Goal: Task Accomplishment & Management: Complete application form

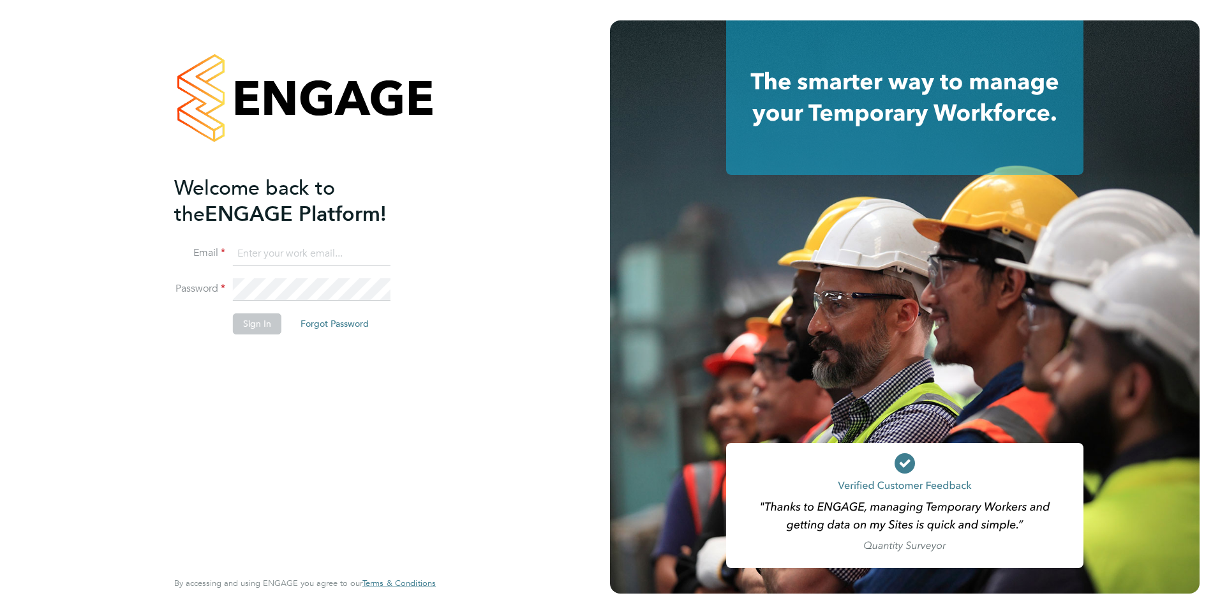
type input "tom.meachin@danielowen.co.uk"
click at [263, 325] on button "Sign In" at bounding box center [257, 323] width 48 height 20
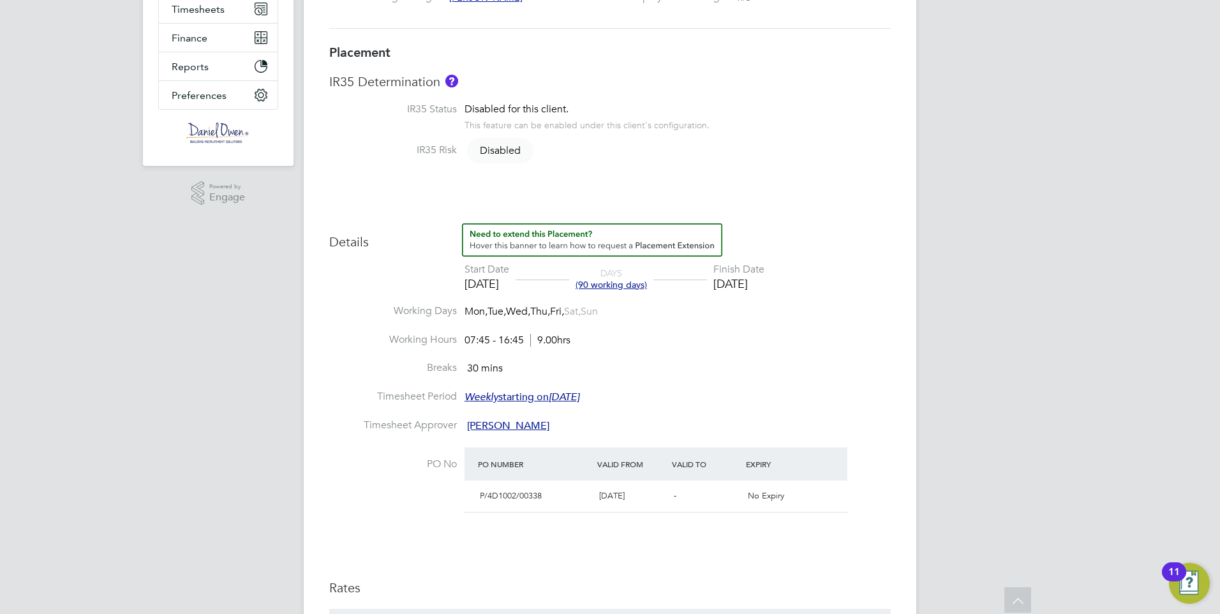
scroll to position [64, 0]
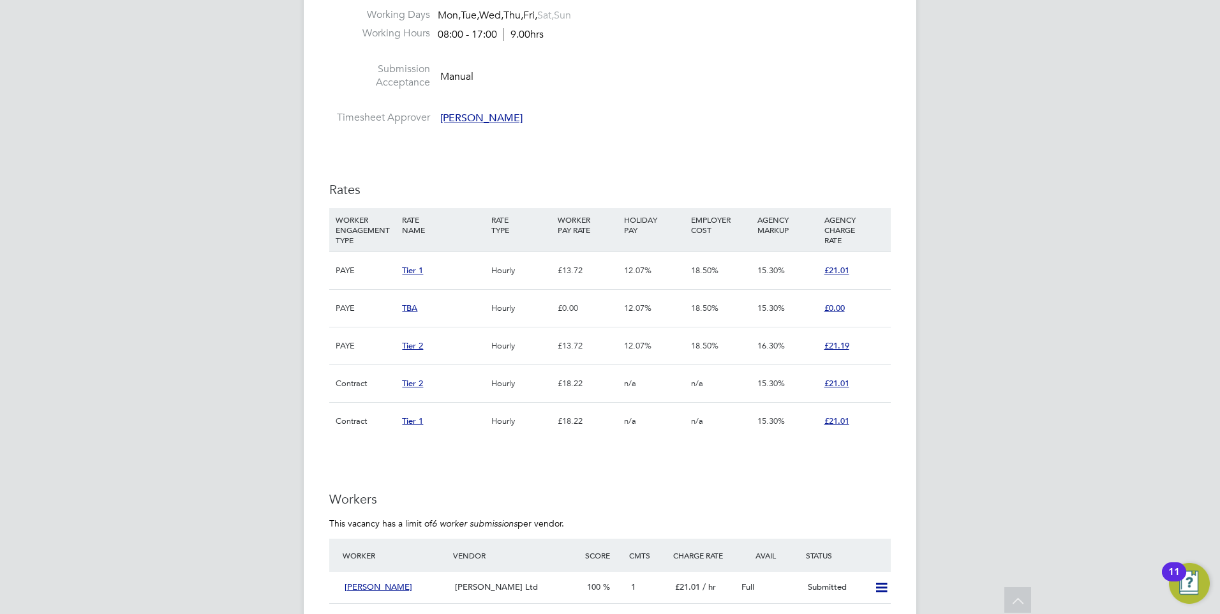
scroll to position [1148, 0]
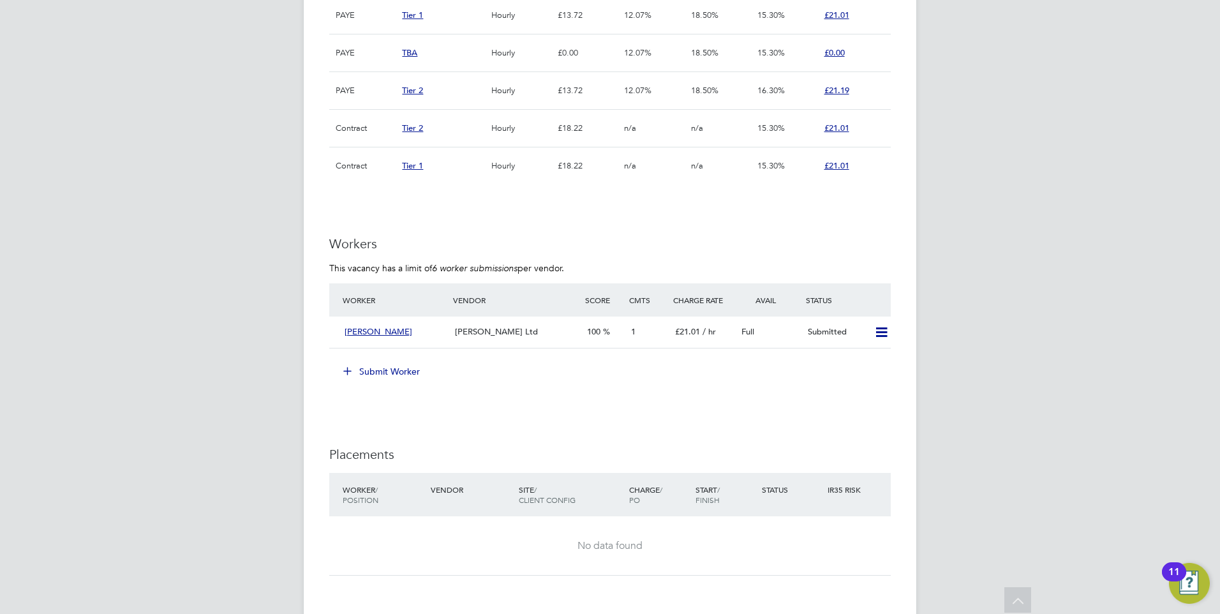
click at [378, 365] on button "Submit Worker" at bounding box center [382, 371] width 96 height 20
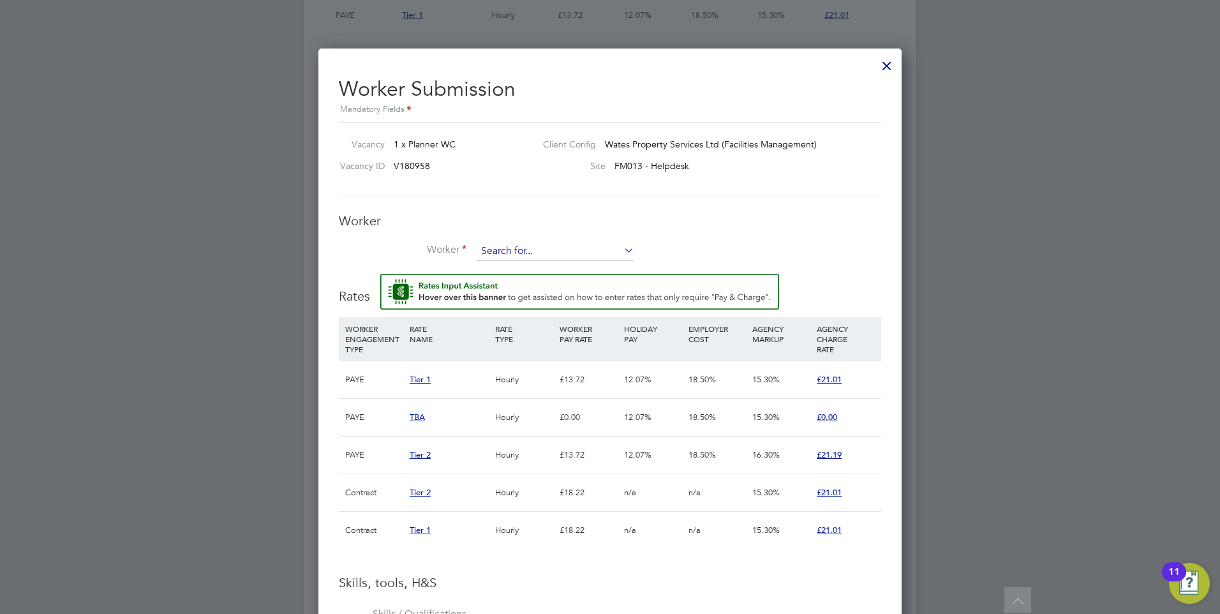
click at [542, 244] on input at bounding box center [556, 251] width 158 height 19
click at [525, 434] on li "+ Add new" at bounding box center [575, 442] width 198 height 17
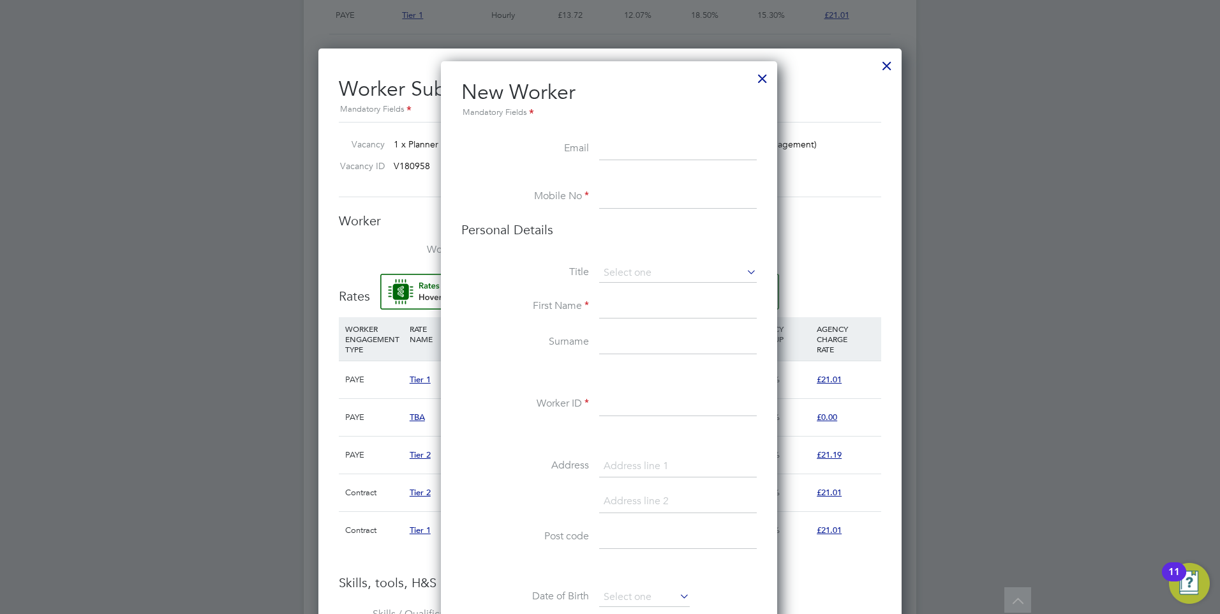
paste input "[EMAIL_ADDRESS][DOMAIN_NAME]"
type input "[EMAIL_ADDRESS][DOMAIN_NAME]"
click at [628, 193] on input at bounding box center [678, 197] width 158 height 23
click at [623, 198] on input at bounding box center [678, 197] width 158 height 23
click at [695, 200] on input "078382" at bounding box center [678, 197] width 158 height 23
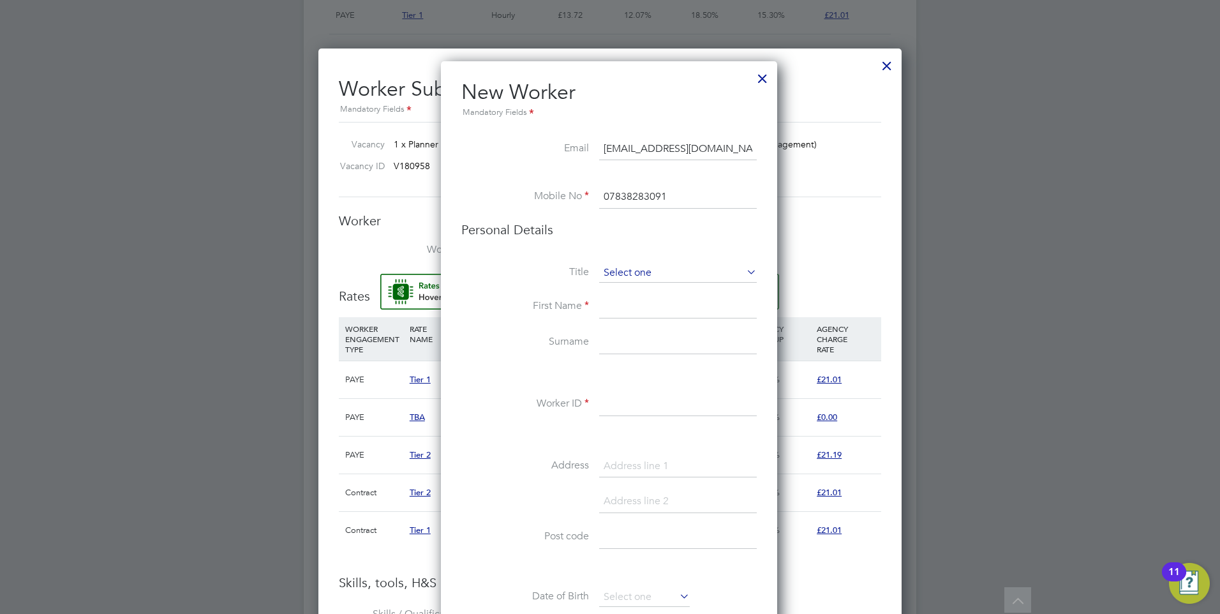
type input "07838283091"
click at [671, 267] on input at bounding box center [678, 272] width 158 height 19
click at [618, 291] on li "Mr" at bounding box center [677, 291] width 159 height 17
type input "Mr"
click at [619, 306] on input at bounding box center [678, 306] width 158 height 23
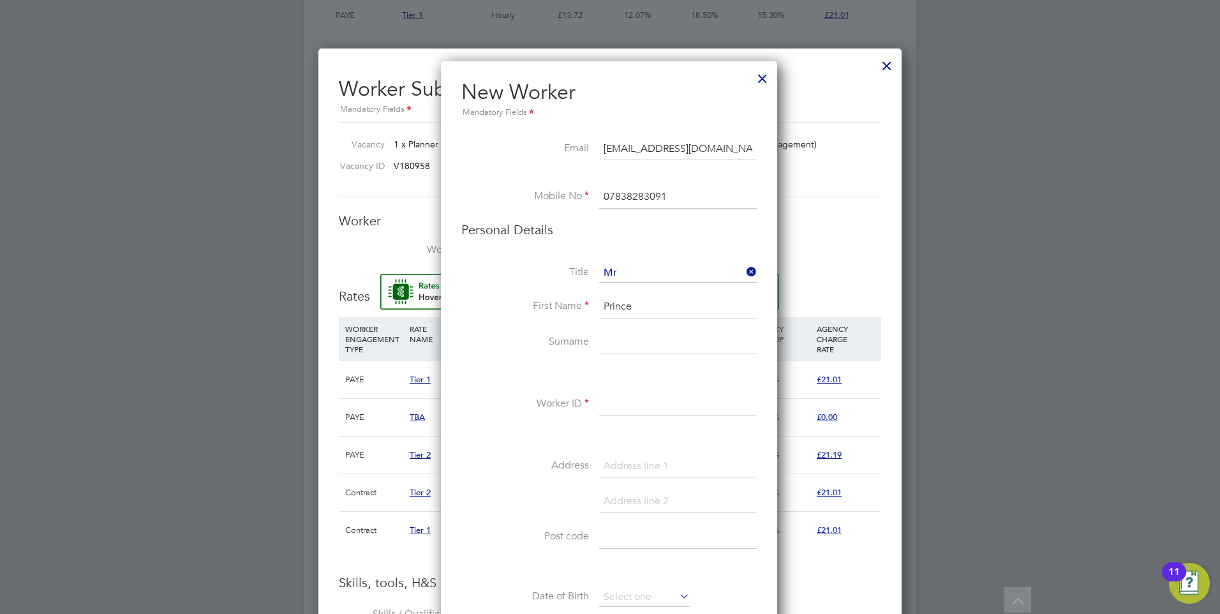
type input "Prince"
click at [626, 345] on input at bounding box center [678, 342] width 158 height 23
type input "[PERSON_NAME]"
click at [623, 399] on input at bounding box center [678, 404] width 158 height 23
paste input "2100041"
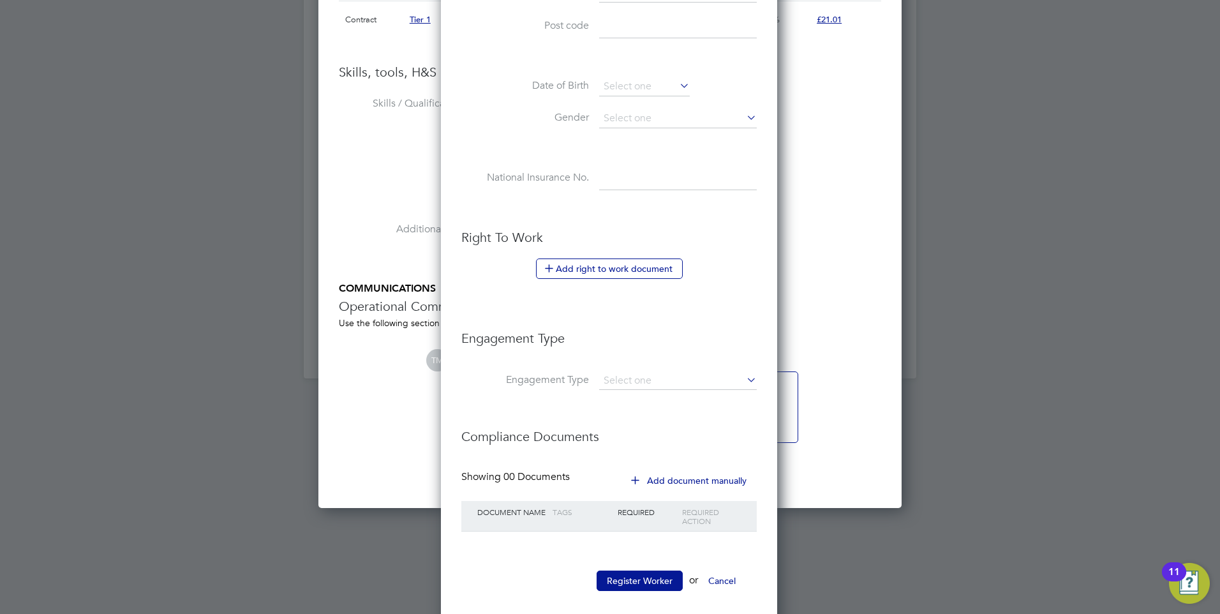
scroll to position [1674, 0]
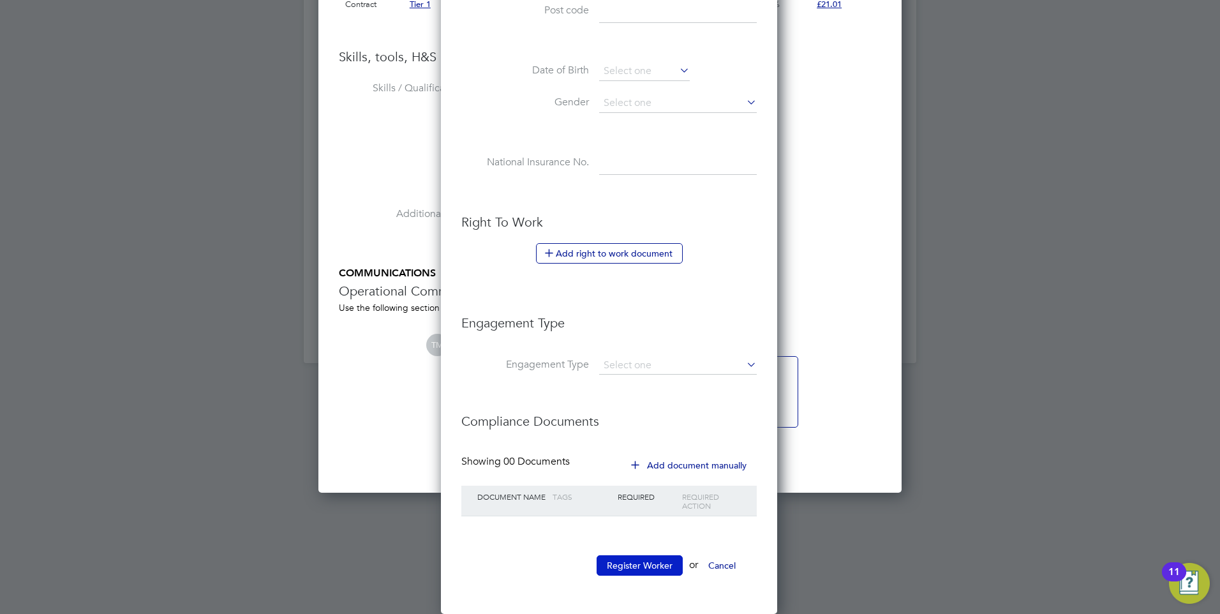
type input "2100041"
click at [647, 564] on button "Register Worker" at bounding box center [639, 565] width 86 height 20
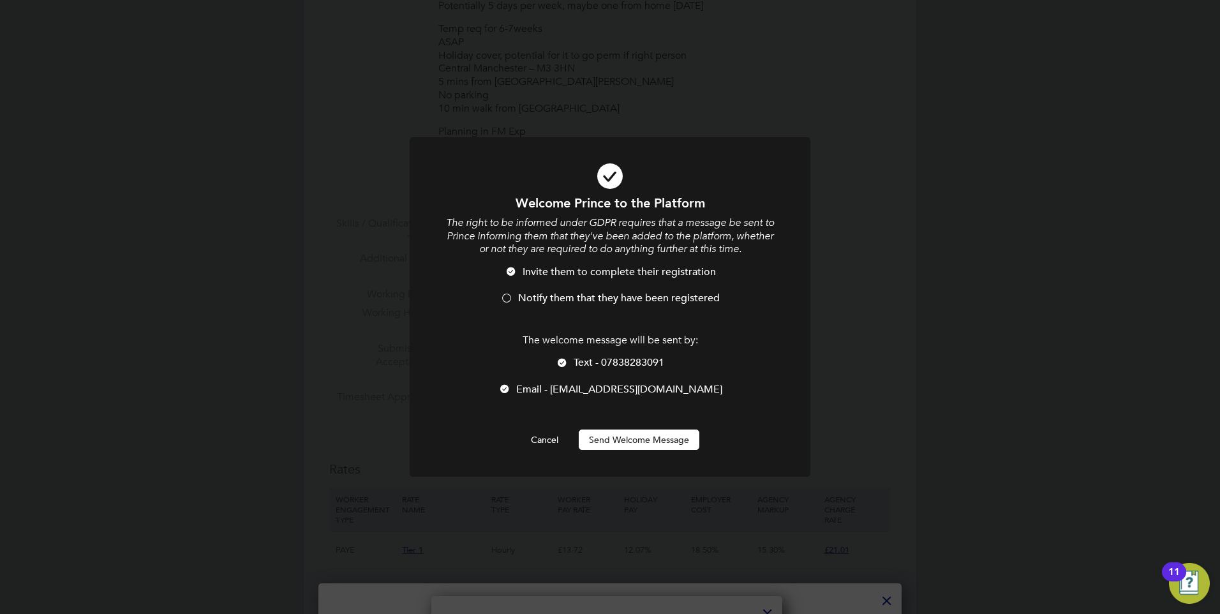
scroll to position [1079, 338]
click at [562, 361] on div at bounding box center [562, 363] width 13 height 13
click at [638, 437] on button "Send Welcome Message" at bounding box center [639, 439] width 121 height 20
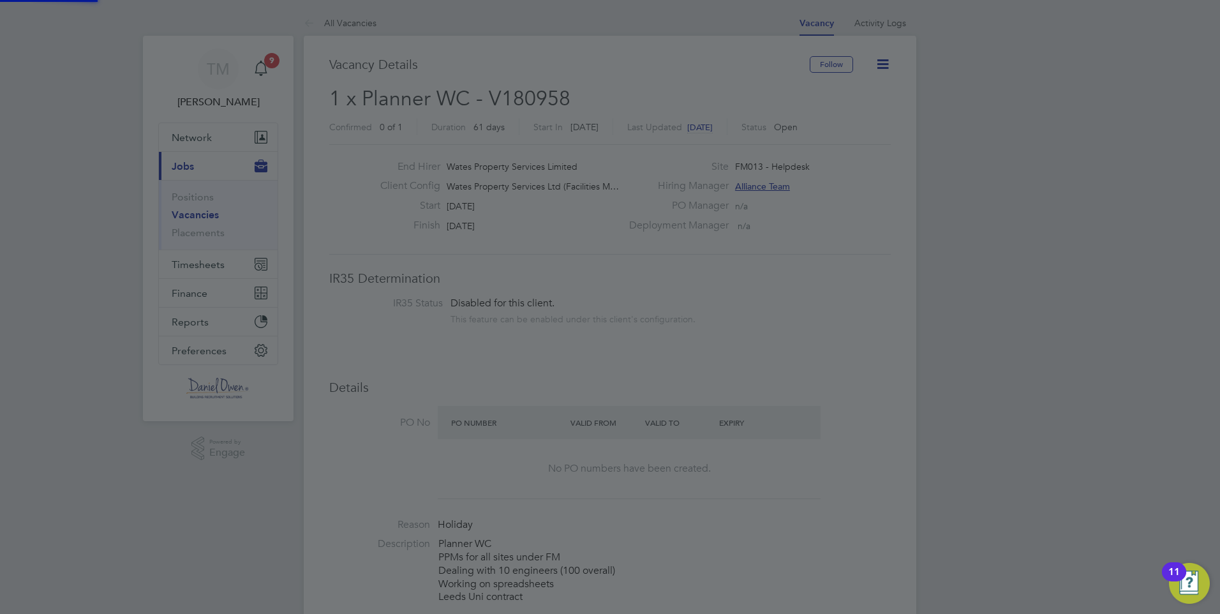
scroll to position [614, 0]
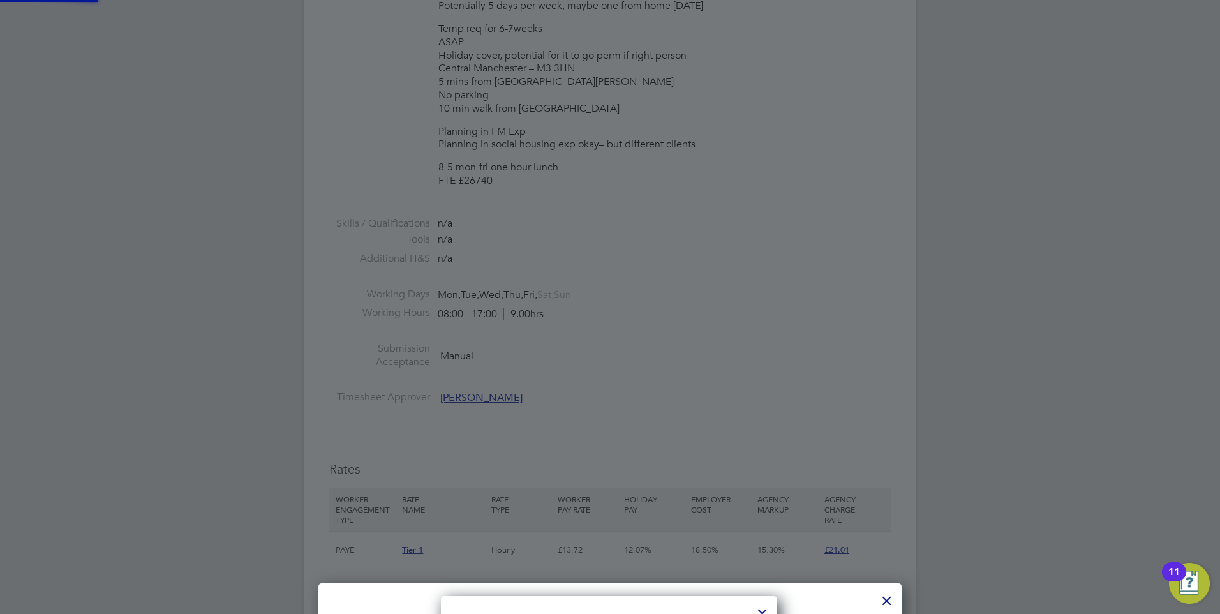
type input "Prince [PERSON_NAME] (2100041)"
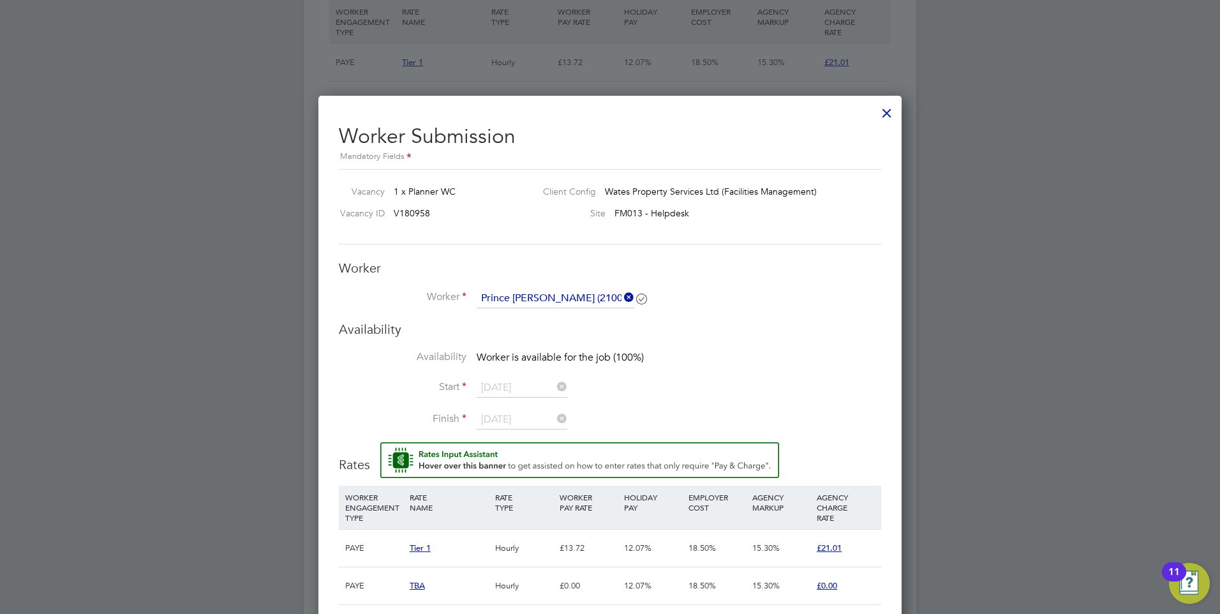
scroll to position [1037, 0]
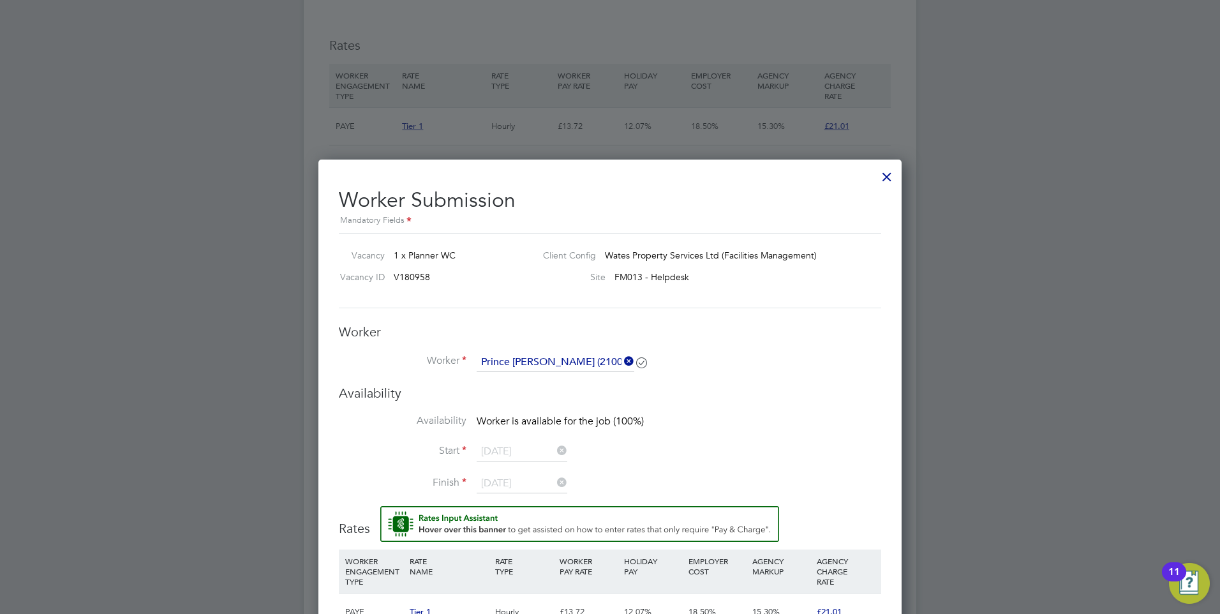
click at [887, 175] on div at bounding box center [886, 173] width 23 height 23
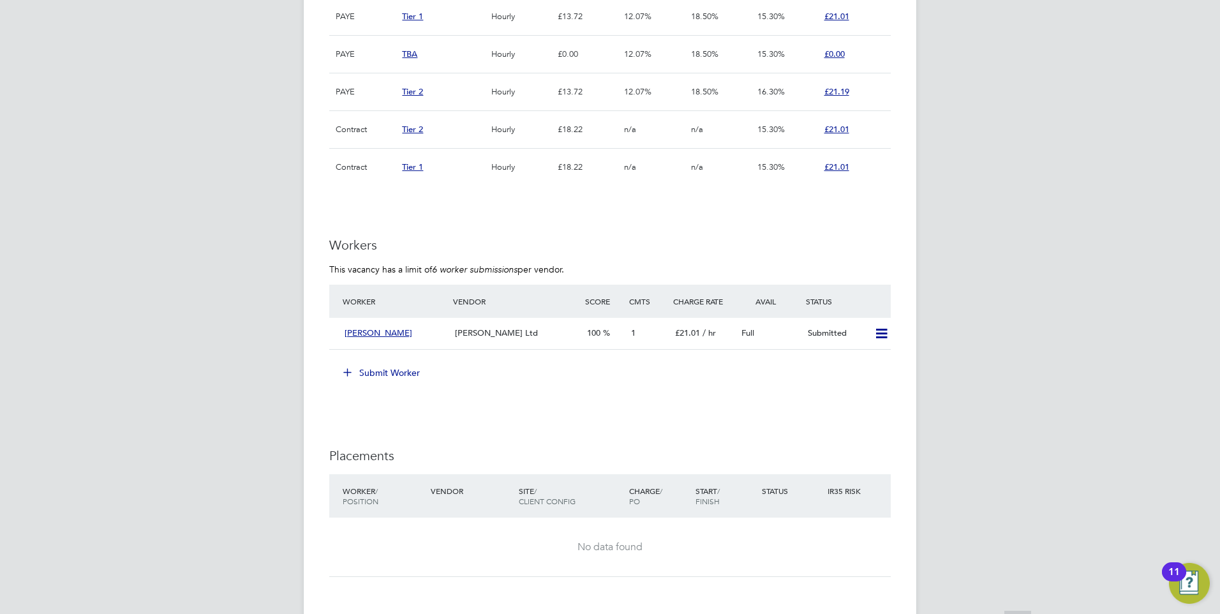
scroll to position [1148, 0]
click at [386, 369] on button "Submit Worker" at bounding box center [382, 371] width 96 height 20
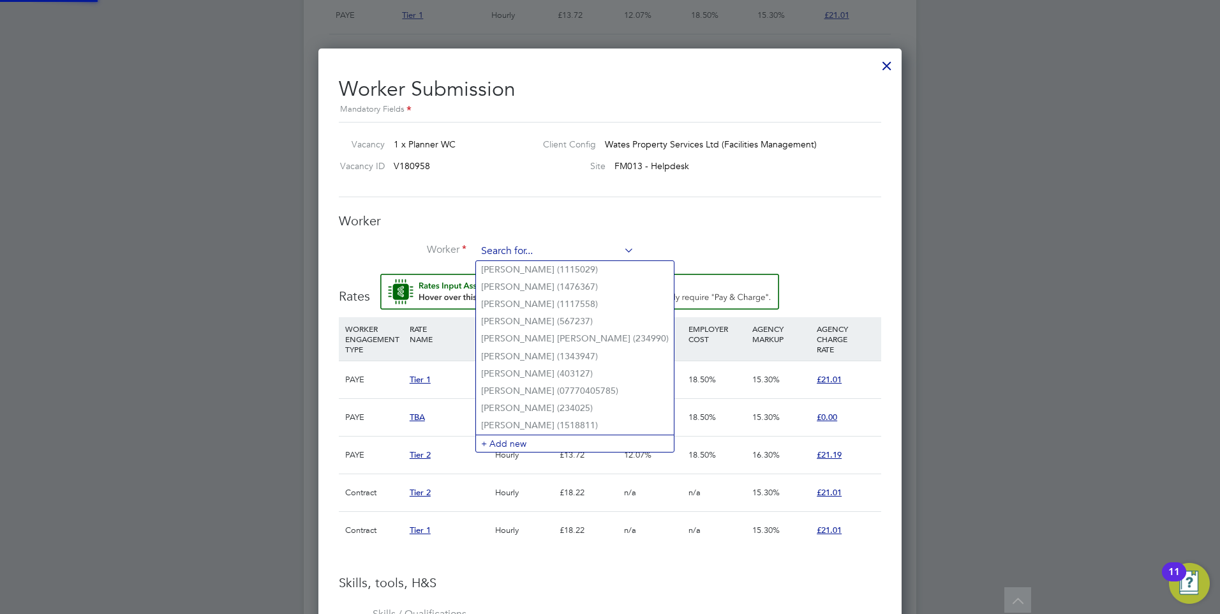
click at [549, 247] on input at bounding box center [556, 251] width 158 height 19
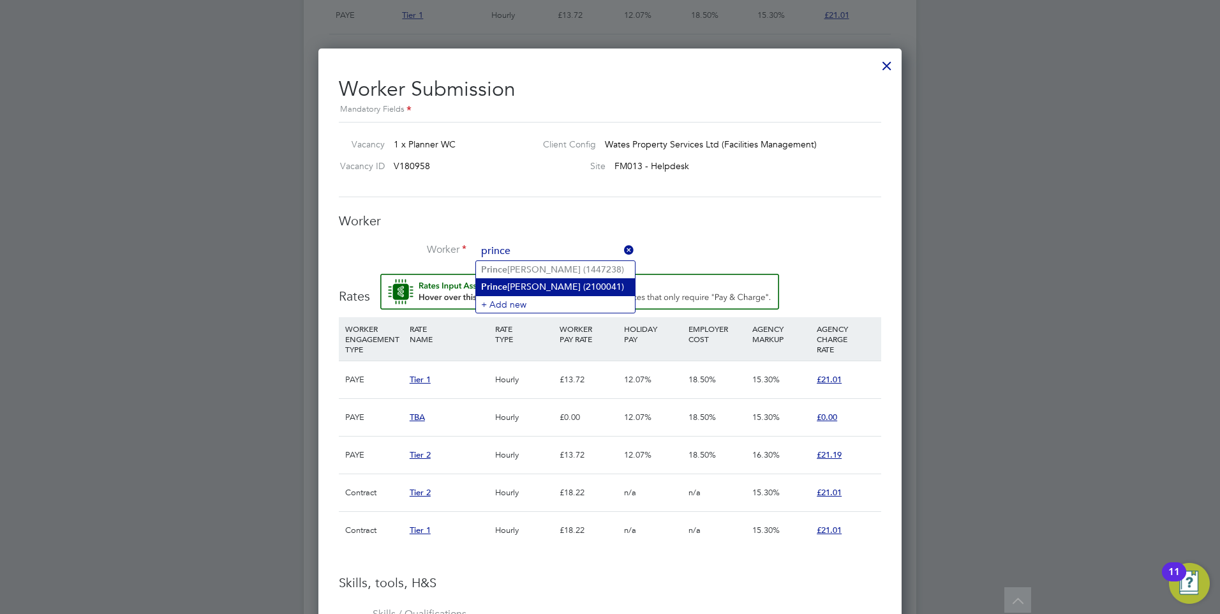
click at [555, 282] on li "Prince [PERSON_NAME] (2100041)" at bounding box center [555, 286] width 159 height 17
type input "Prince [PERSON_NAME] (2100041)"
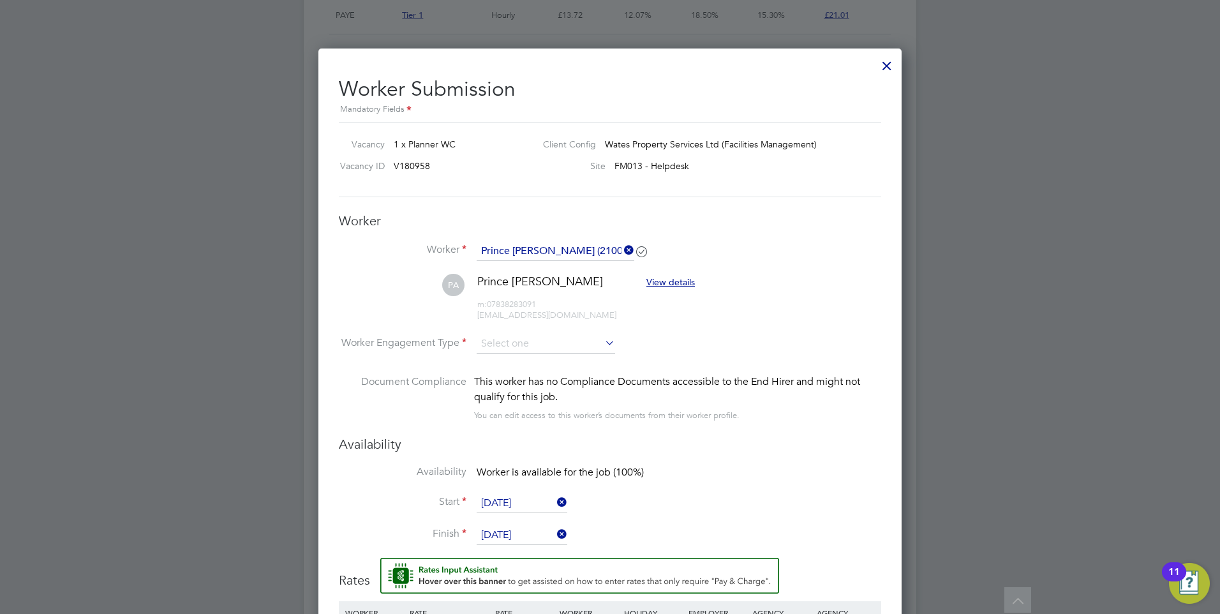
click at [830, 257] on li "Worker Prince [PERSON_NAME] (2100041)" at bounding box center [610, 258] width 542 height 32
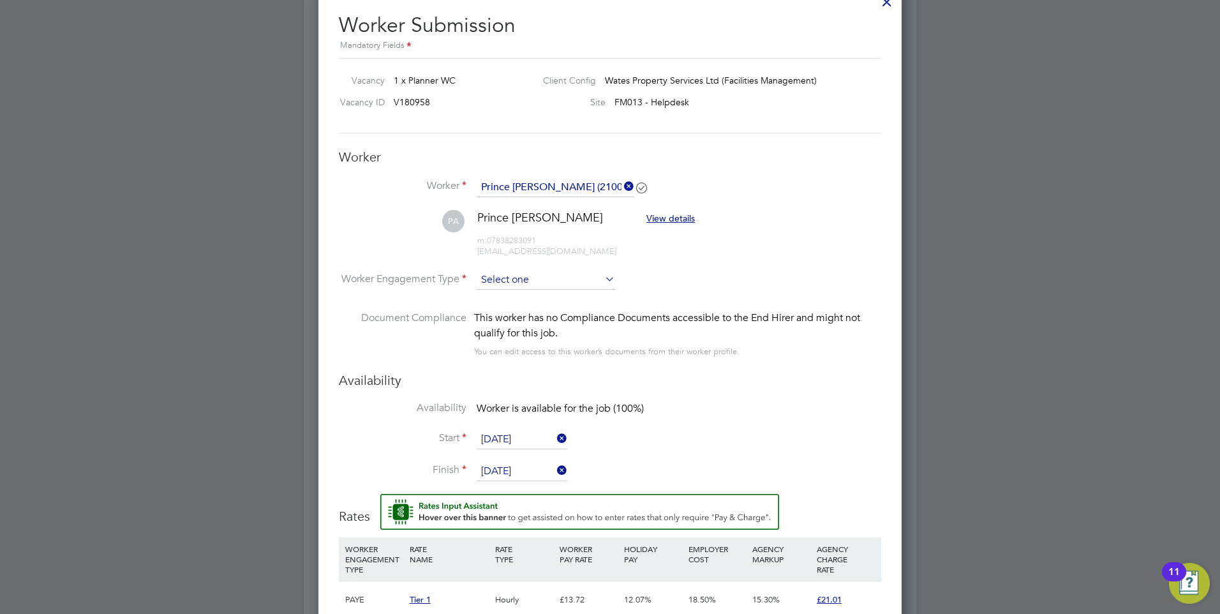
click at [542, 281] on input at bounding box center [546, 279] width 138 height 19
click at [505, 307] on li "PAYE" at bounding box center [546, 314] width 140 height 17
type input "PAYE"
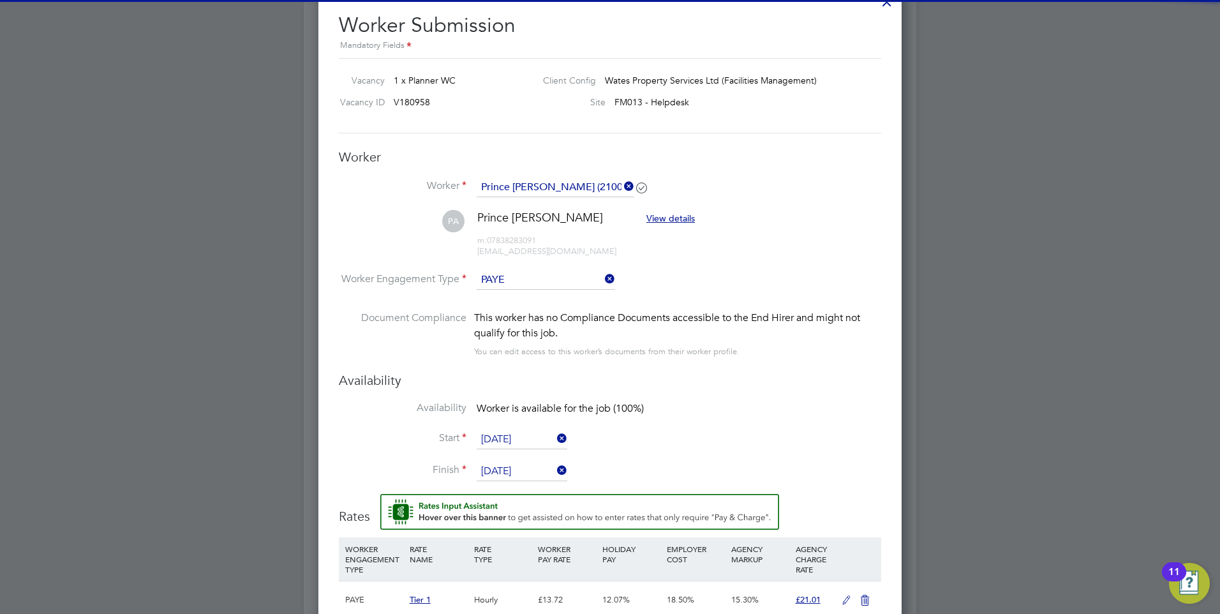
click at [778, 249] on li "PA Prince [PERSON_NAME] View details m: 07838283091 [EMAIL_ADDRESS][DOMAIN_NAME]" at bounding box center [610, 240] width 542 height 61
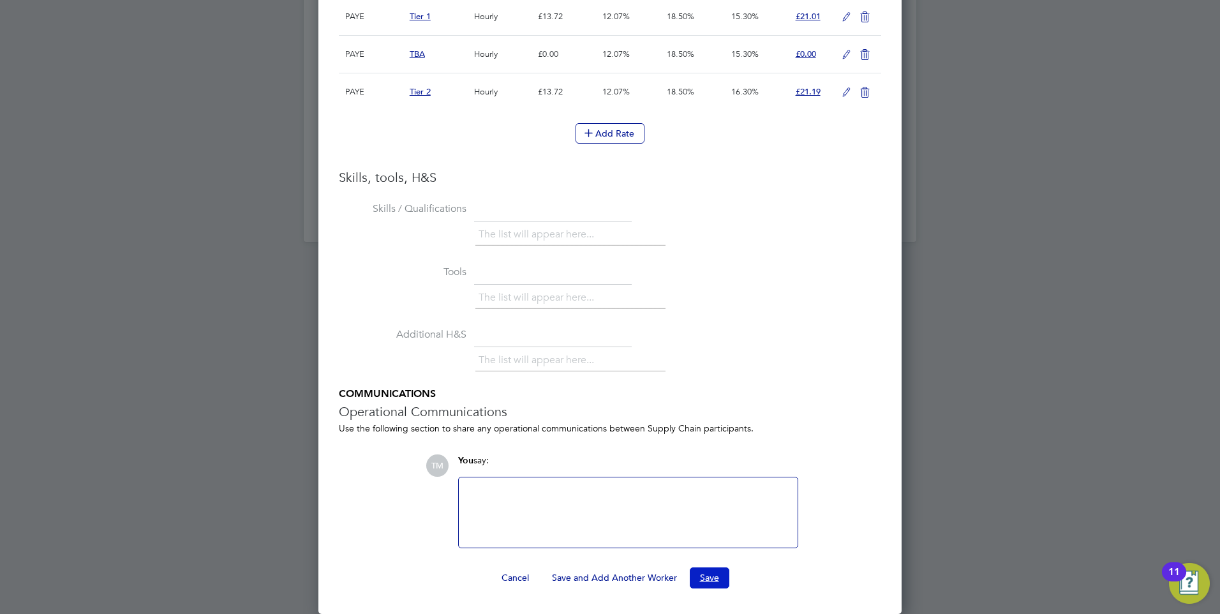
click at [713, 575] on button "Save" at bounding box center [710, 577] width 40 height 20
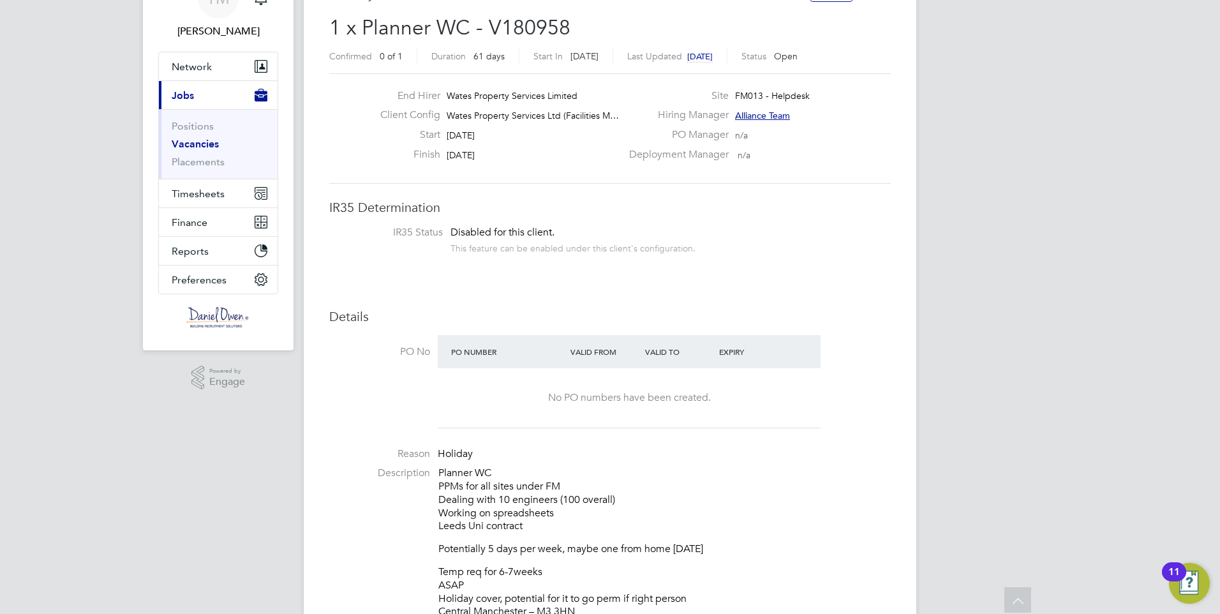
scroll to position [262, 0]
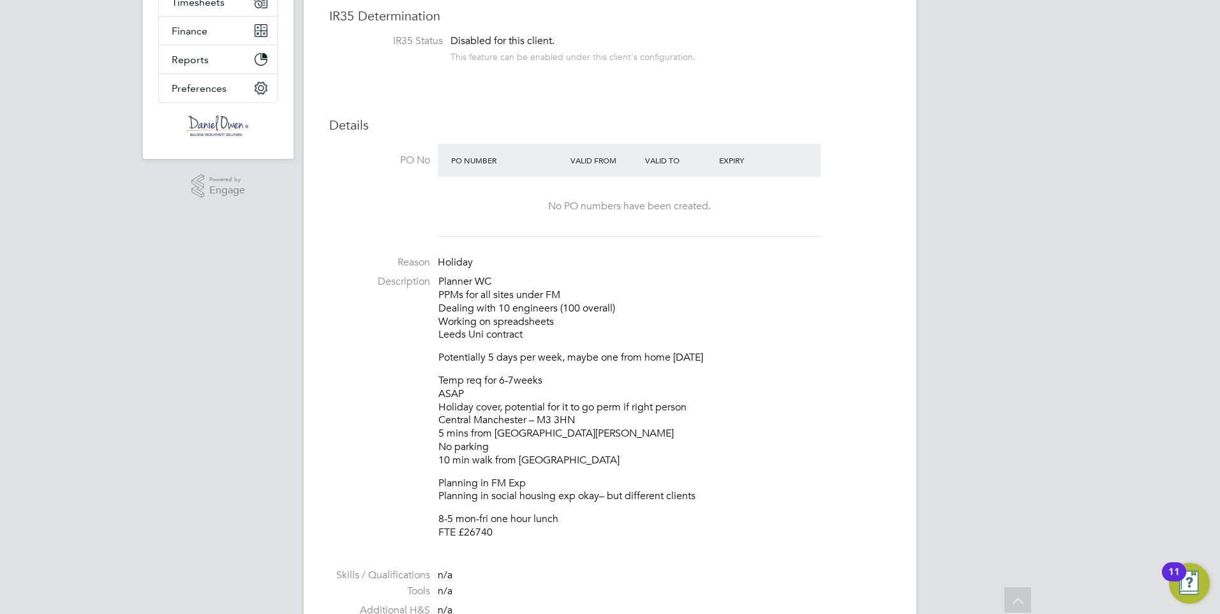
click at [559, 501] on p "Planning in FM Exp Planning in social housing exp okay– but different clients" at bounding box center [664, 490] width 452 height 27
drag, startPoint x: 507, startPoint y: 528, endPoint x: 461, endPoint y: 538, distance: 46.4
click at [461, 538] on p "8-5 mon-fri one hour lunch FTE £26740" at bounding box center [664, 525] width 452 height 27
click at [463, 535] on p "8-5 mon-fri one hour lunch FTE £26740" at bounding box center [664, 525] width 452 height 27
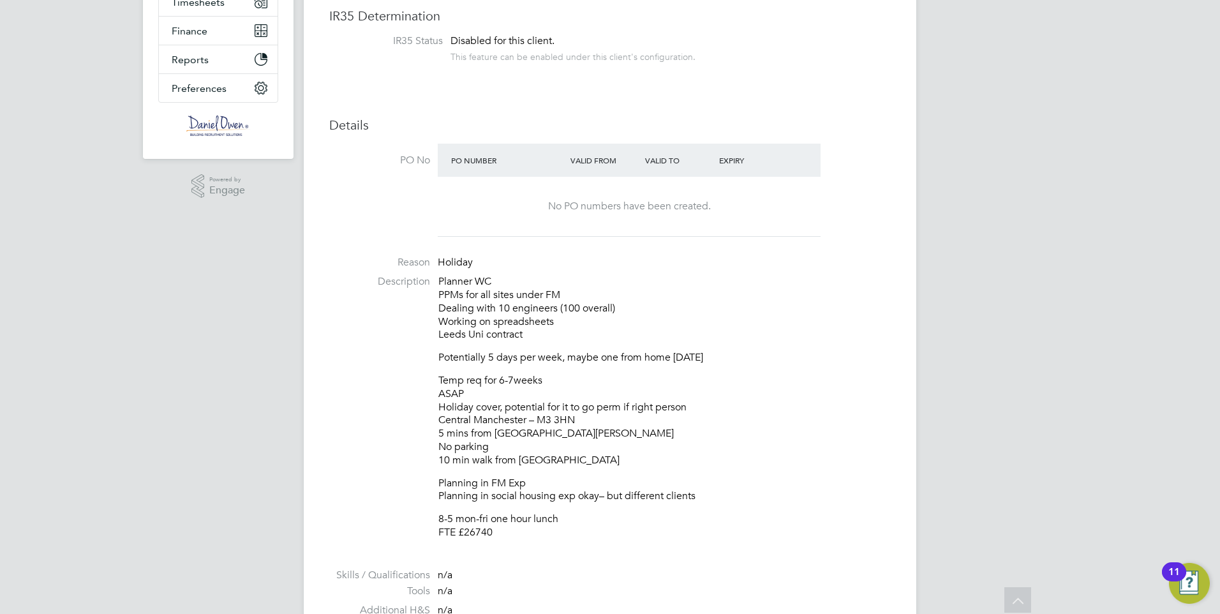
scroll to position [326, 0]
